Goal: Transaction & Acquisition: Subscribe to service/newsletter

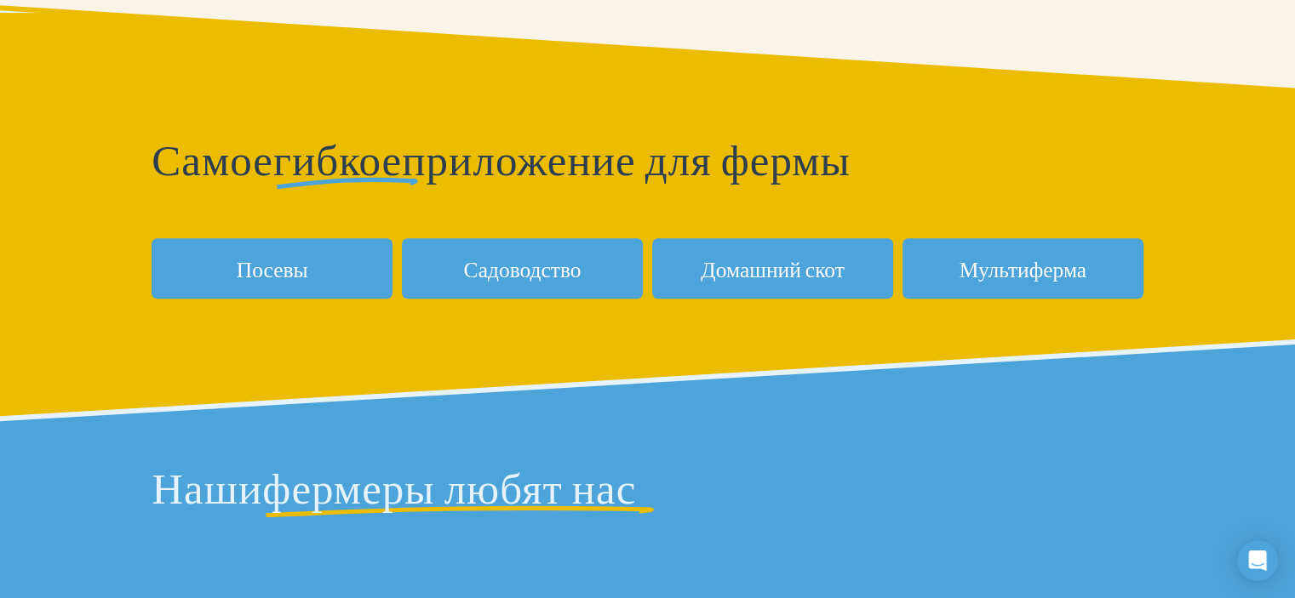
scroll to position [740, 0]
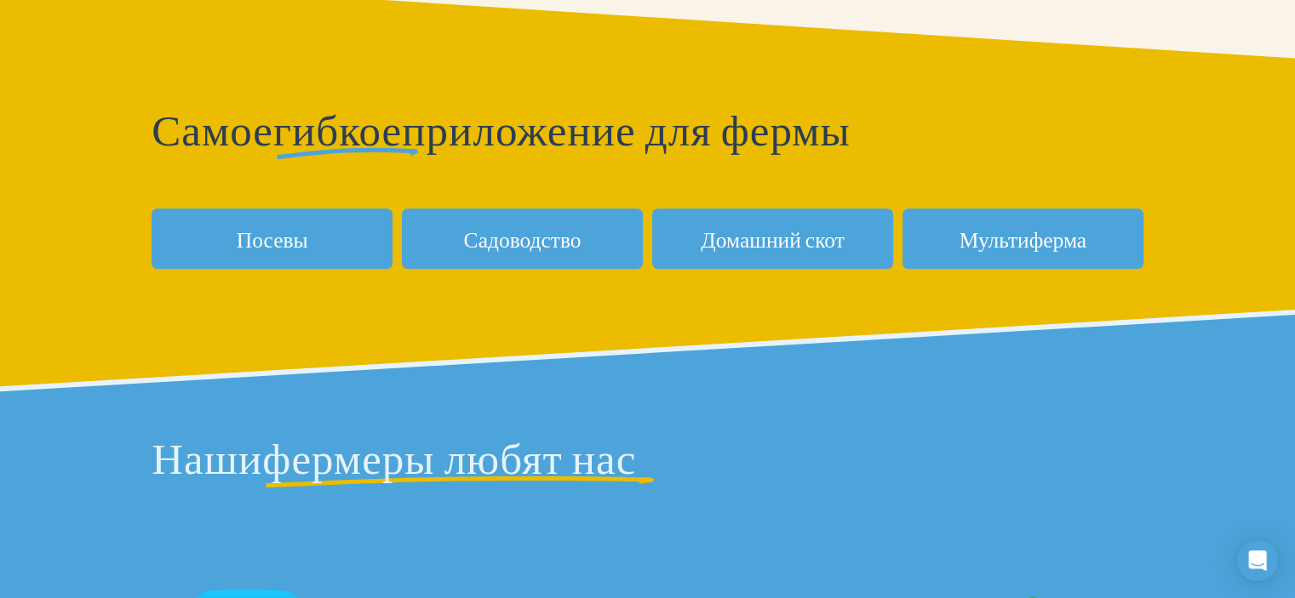
click at [361, 238] on link "Посевы" at bounding box center [272, 239] width 241 height 60
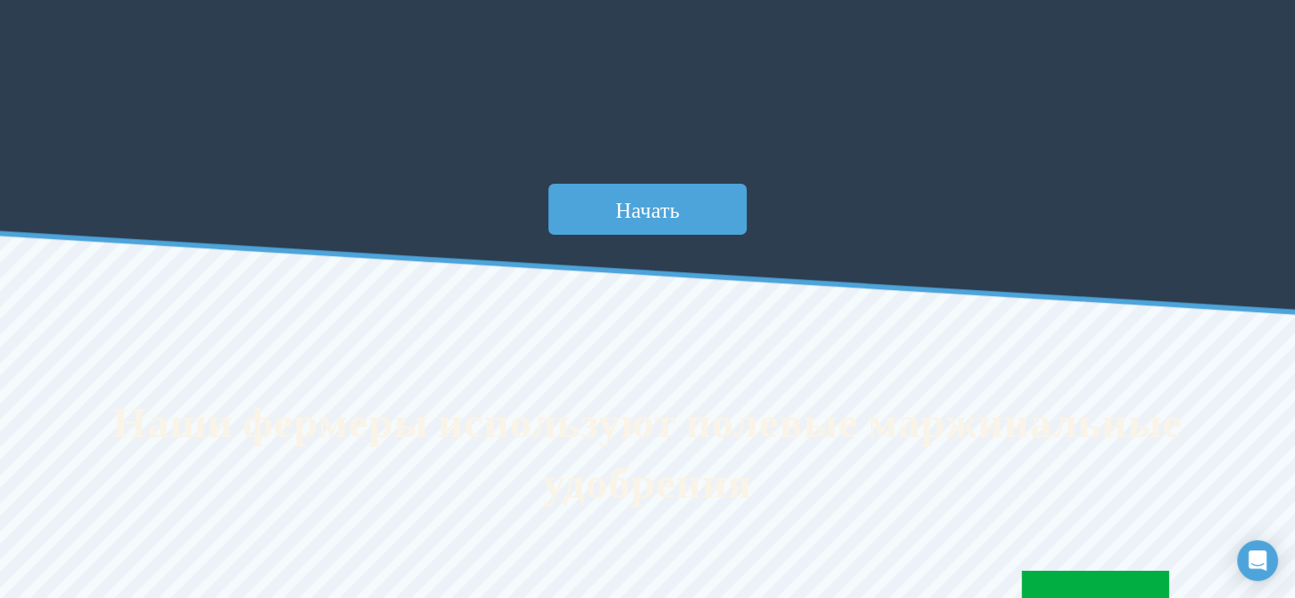
scroll to position [6044, 0]
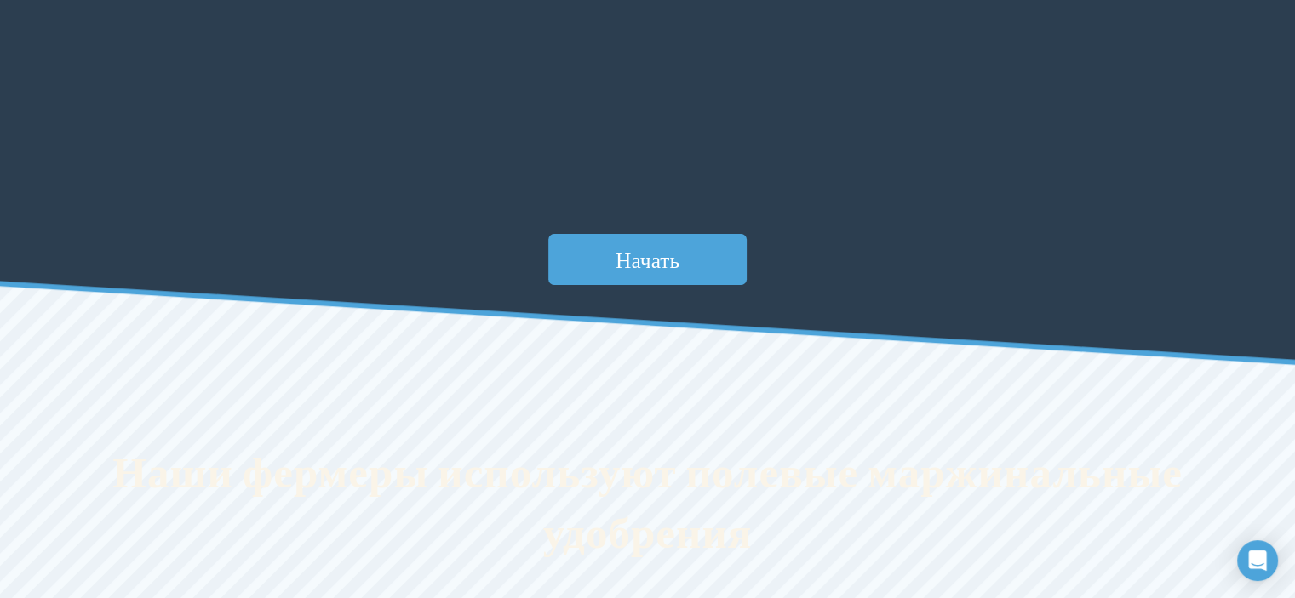
click at [653, 259] on font "Начать" at bounding box center [647, 259] width 64 height 29
